Goal: Task Accomplishment & Management: Use online tool/utility

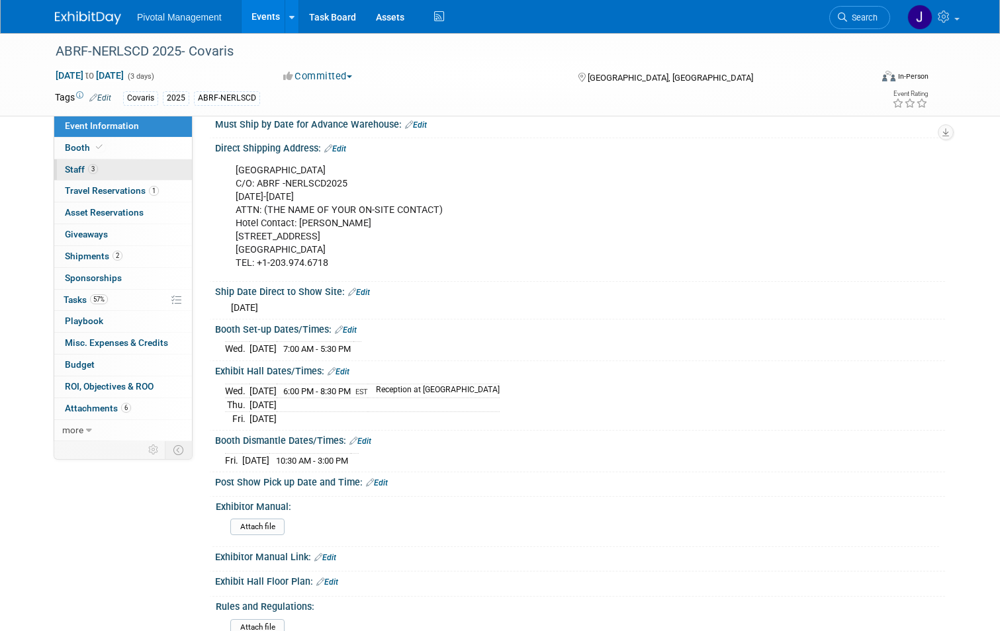
click at [134, 171] on link "3 Staff 3" at bounding box center [123, 169] width 138 height 21
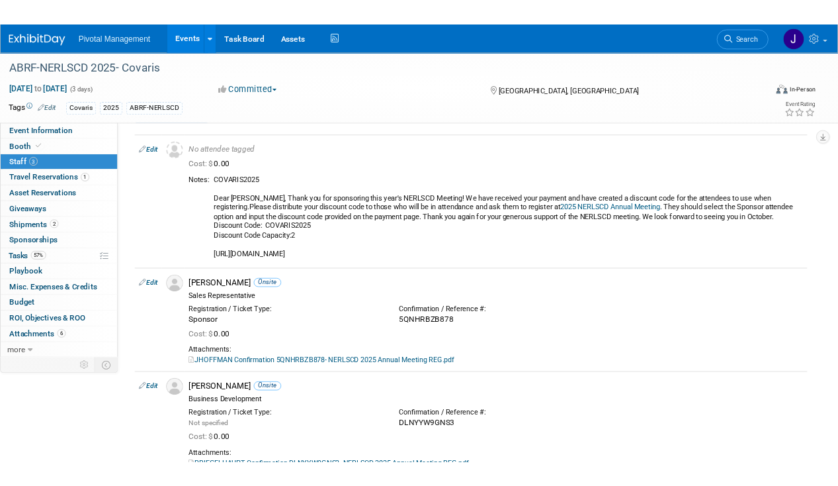
scroll to position [38, 0]
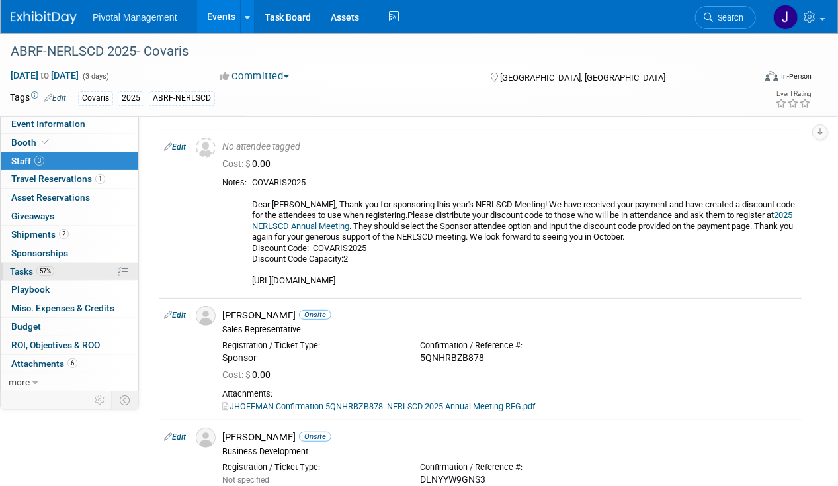
click at [48, 266] on span "57%" at bounding box center [45, 271] width 18 height 10
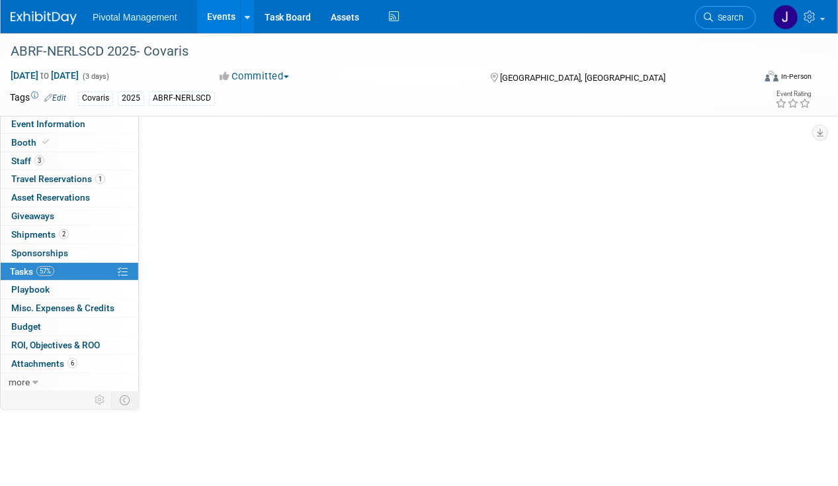
scroll to position [0, 0]
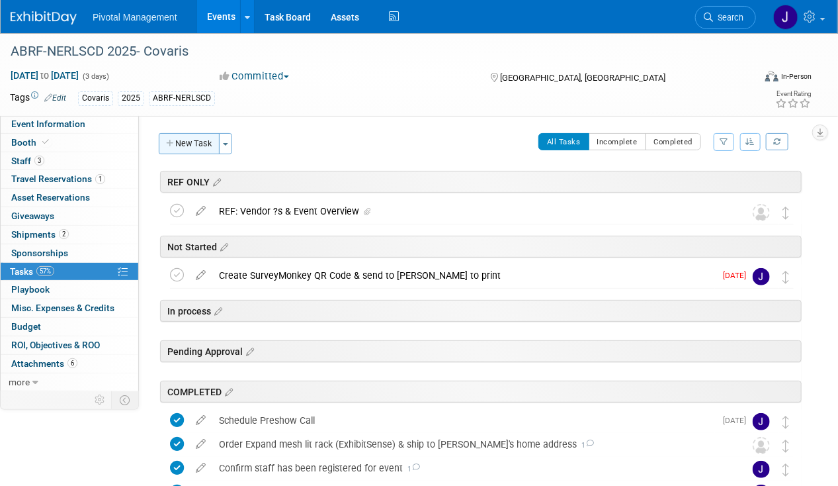
click at [181, 143] on button "New Task" at bounding box center [189, 143] width 61 height 21
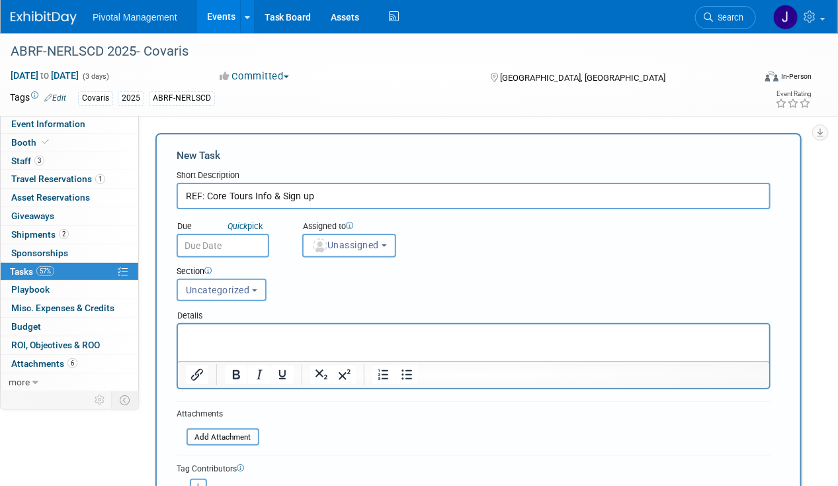
type input "REF: Core Tours Info & Sign up"
click at [255, 330] on p "Rich Text Area. Press ALT-0 for help." at bounding box center [473, 335] width 576 height 13
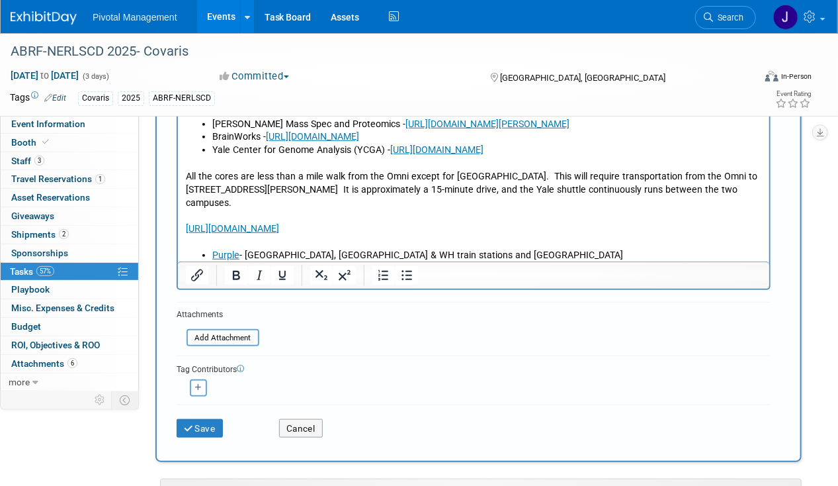
scroll to position [106, 0]
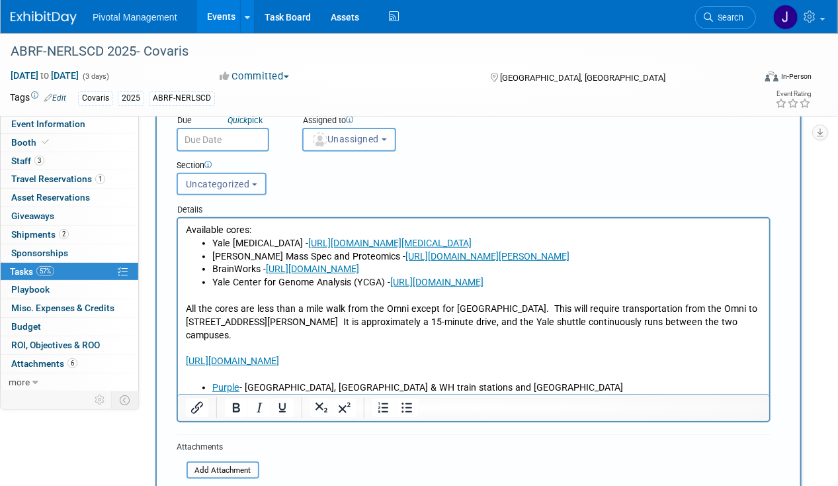
click at [226, 182] on span "Uncategorized" at bounding box center [218, 184] width 64 height 11
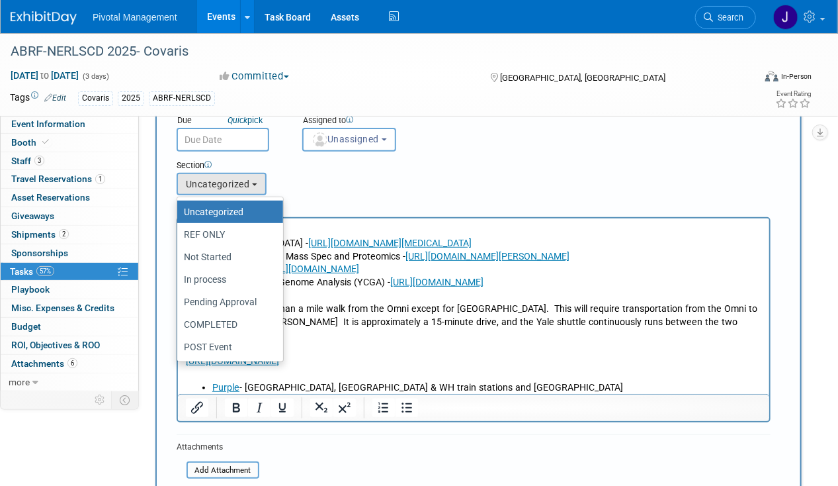
click at [215, 220] on link "Uncategorized" at bounding box center [230, 212] width 106 height 23
click at [212, 230] on label "REF ONLY" at bounding box center [227, 234] width 86 height 17
click at [179, 230] on input "REF ONLY" at bounding box center [175, 234] width 9 height 9
select select "11274935"
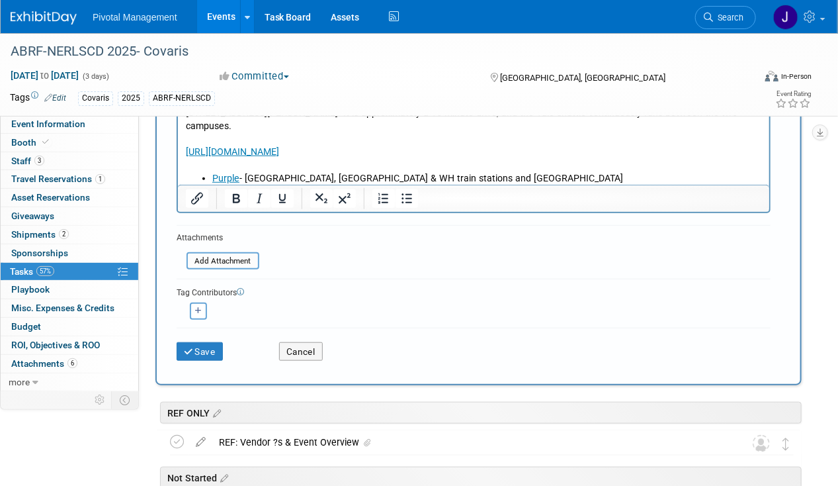
scroll to position [437, 0]
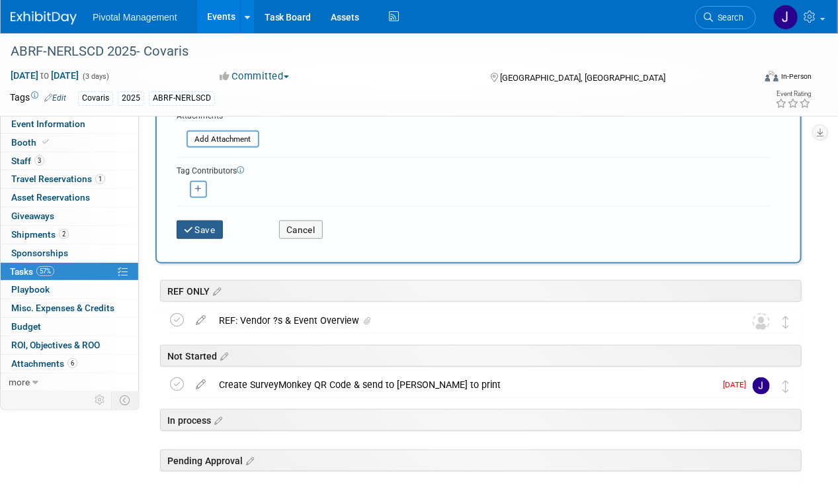
click at [210, 226] on button "Save" at bounding box center [200, 229] width 46 height 19
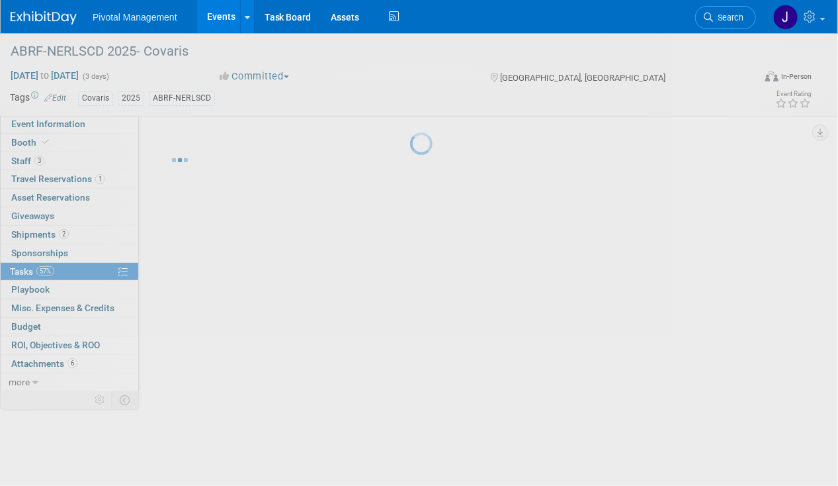
scroll to position [0, 0]
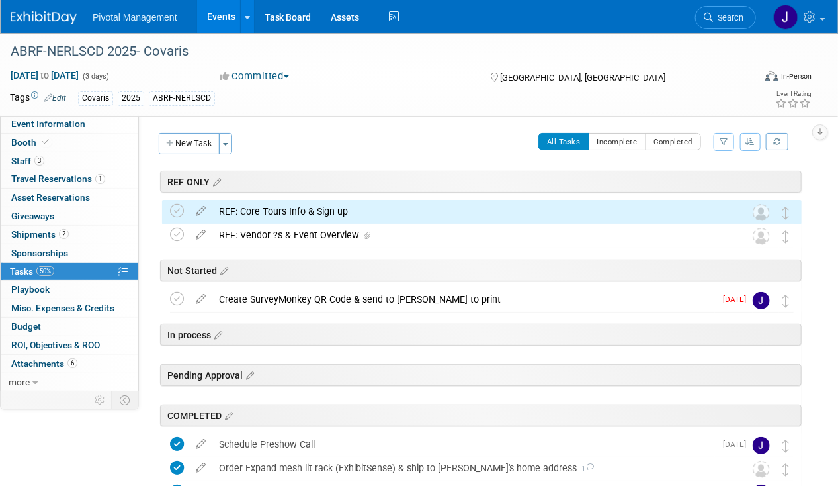
click at [247, 208] on div "REF: Core Tours Info & Sign up" at bounding box center [469, 211] width 514 height 23
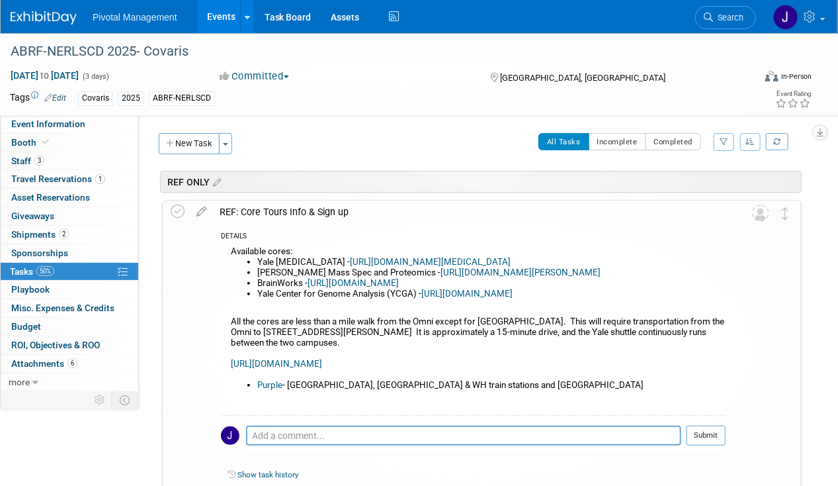
click at [247, 208] on div "REF: Core Tours Info & Sign up" at bounding box center [469, 212] width 513 height 23
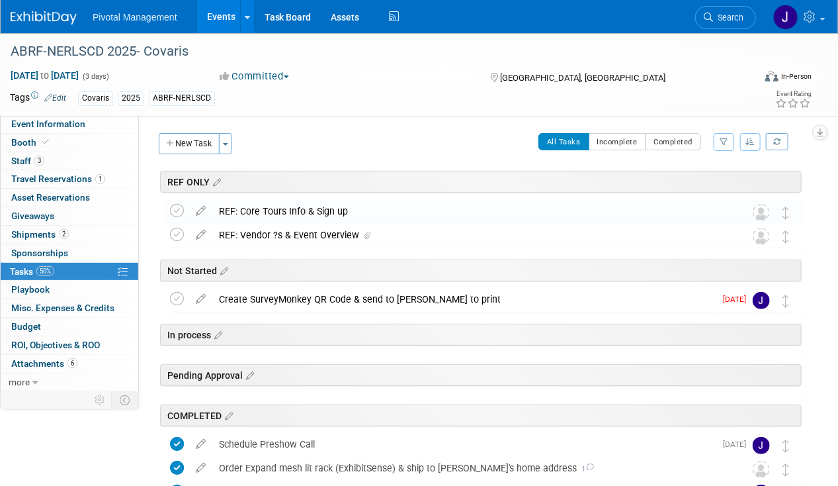
click at [238, 206] on div "REF: Core Tours Info & Sign up" at bounding box center [469, 211] width 514 height 23
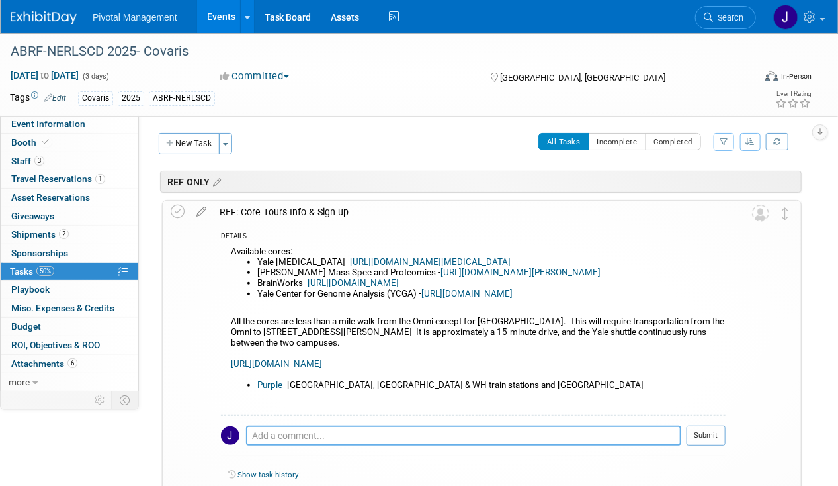
click at [269, 431] on textarea at bounding box center [463, 436] width 435 height 20
type textarea "FWD'd to attendees for sign up - 10.02.25"
click at [716, 426] on button "Submit" at bounding box center [706, 436] width 39 height 20
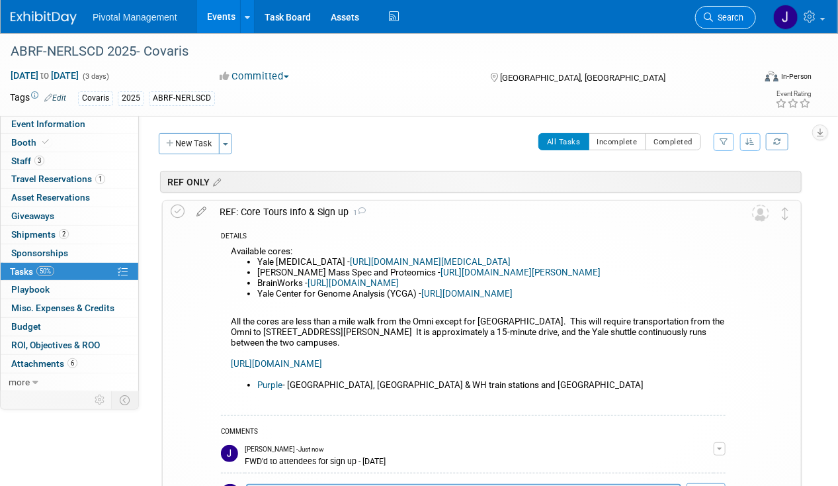
click at [719, 16] on span "Search" at bounding box center [728, 18] width 30 height 10
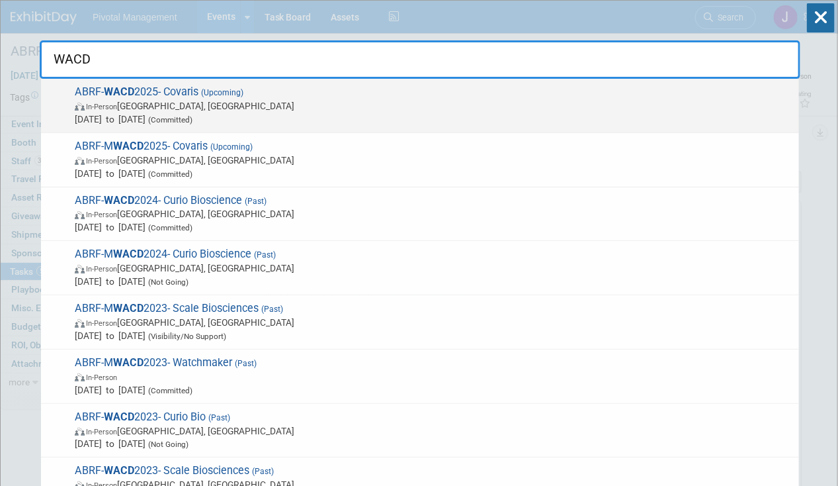
type input "WACD"
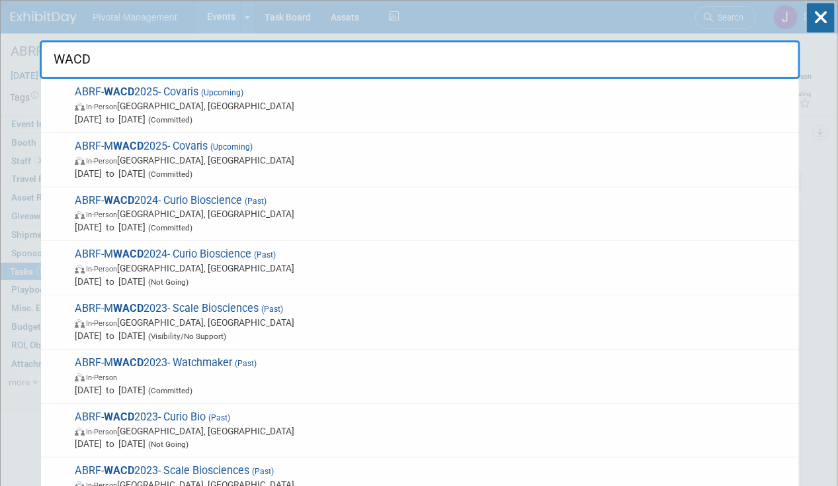
click at [163, 113] on span "Oct 7, 2025 to Oct 8, 2025 (Committed)" at bounding box center [434, 119] width 718 height 13
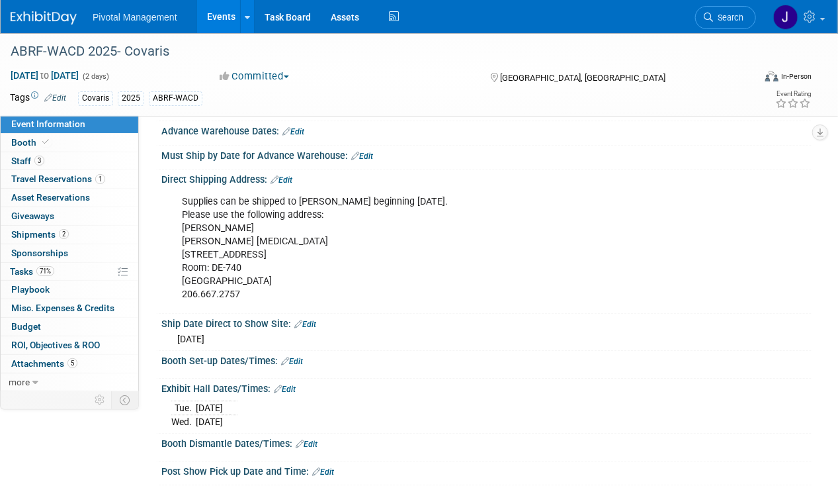
scroll to position [1257, 0]
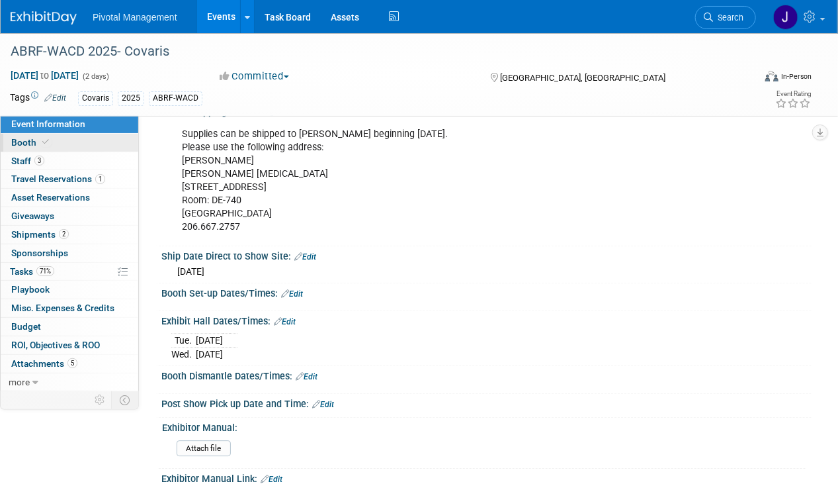
click at [82, 149] on link "Booth" at bounding box center [70, 143] width 138 height 18
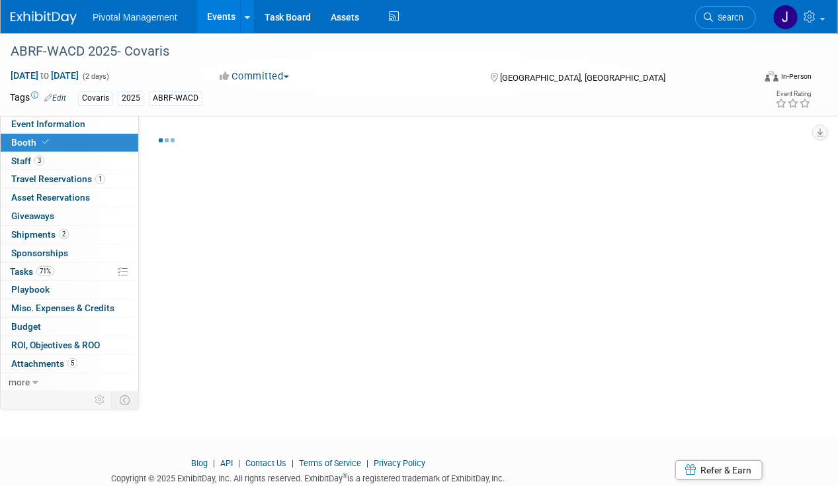
select select "Yes"
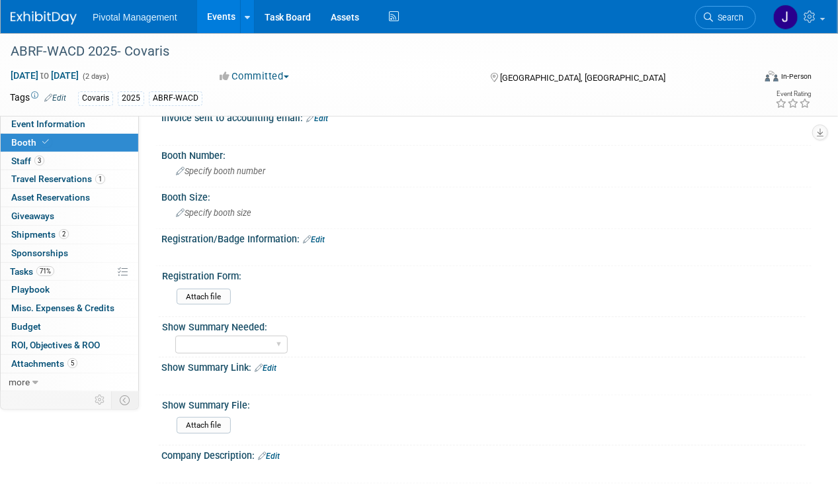
scroll to position [265, 0]
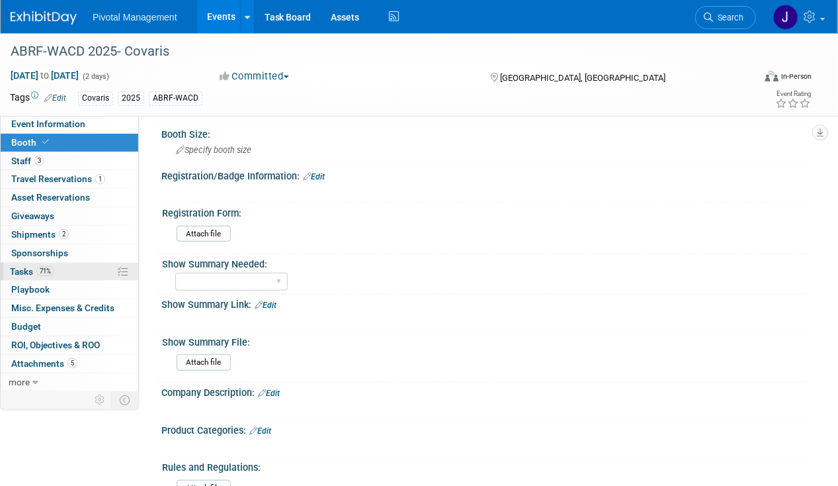
click at [58, 263] on link "71% Tasks 71%" at bounding box center [70, 272] width 138 height 18
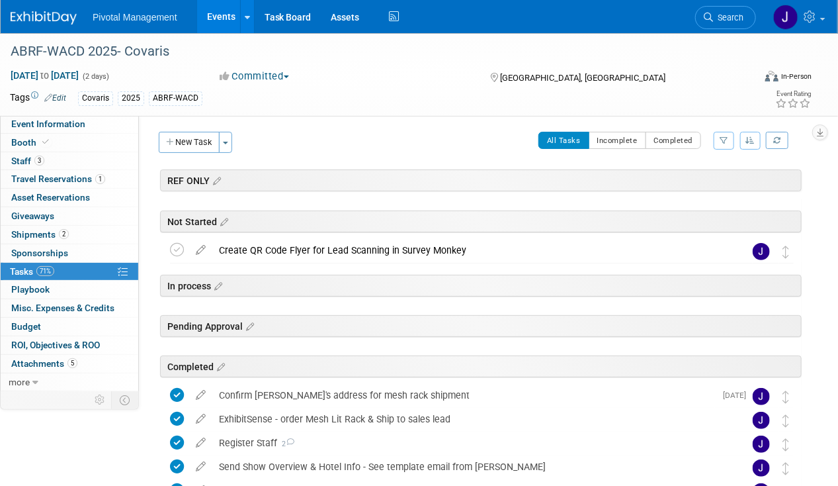
scroll to position [0, 0]
